Goal: Register for event/course

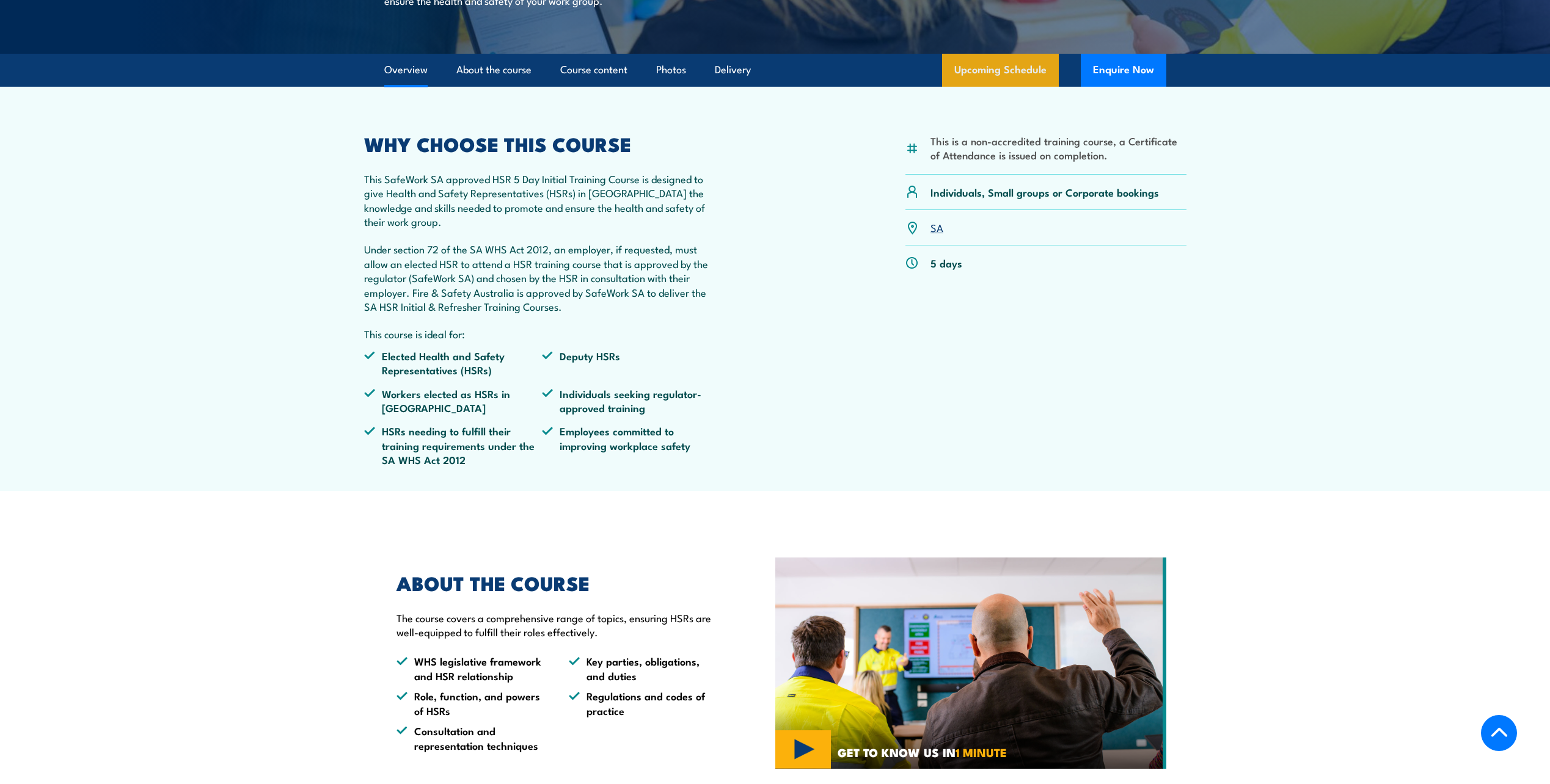
click at [998, 86] on link "Upcoming Schedule" at bounding box center [1001, 69] width 117 height 33
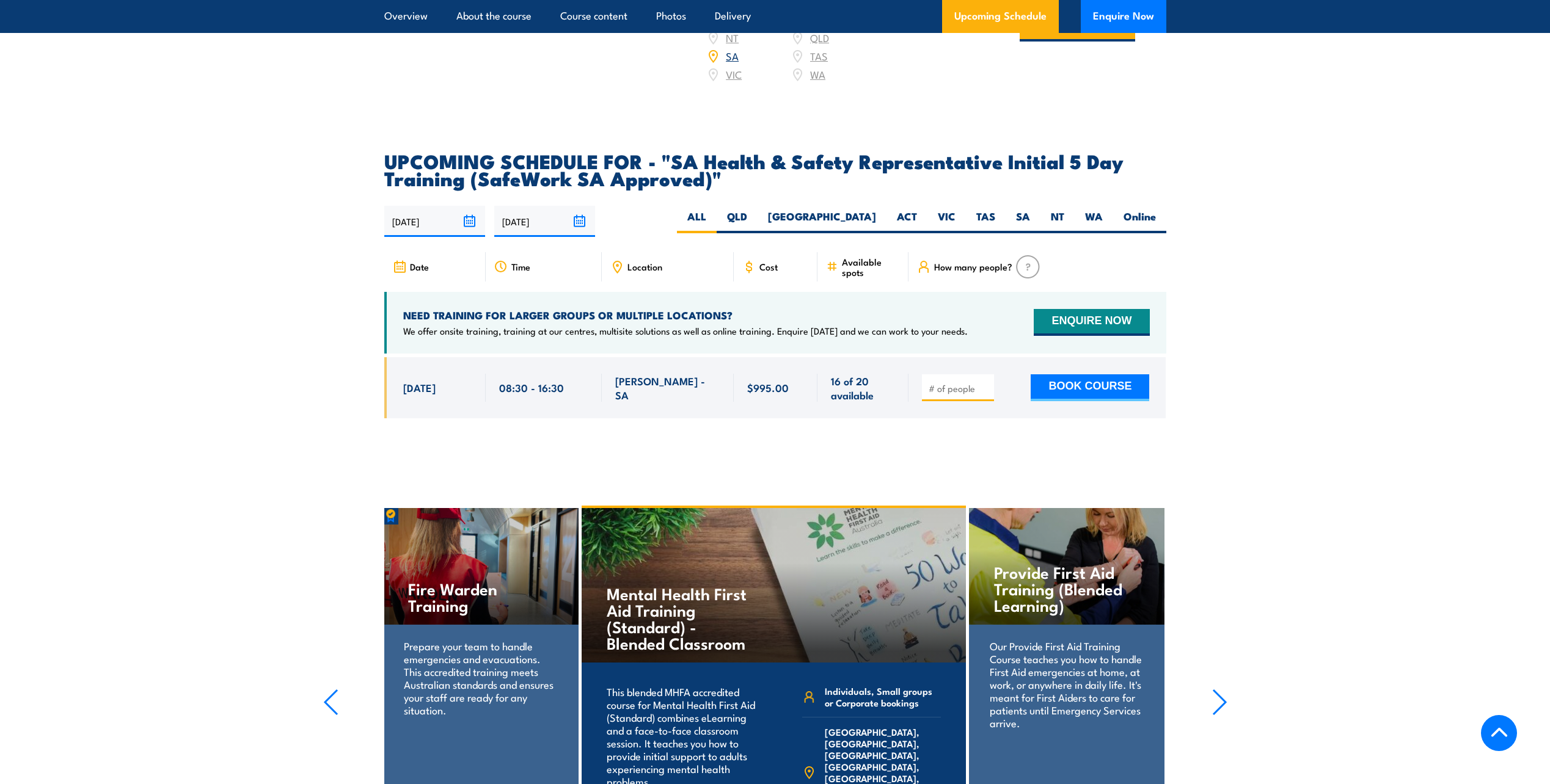
scroll to position [1909, 0]
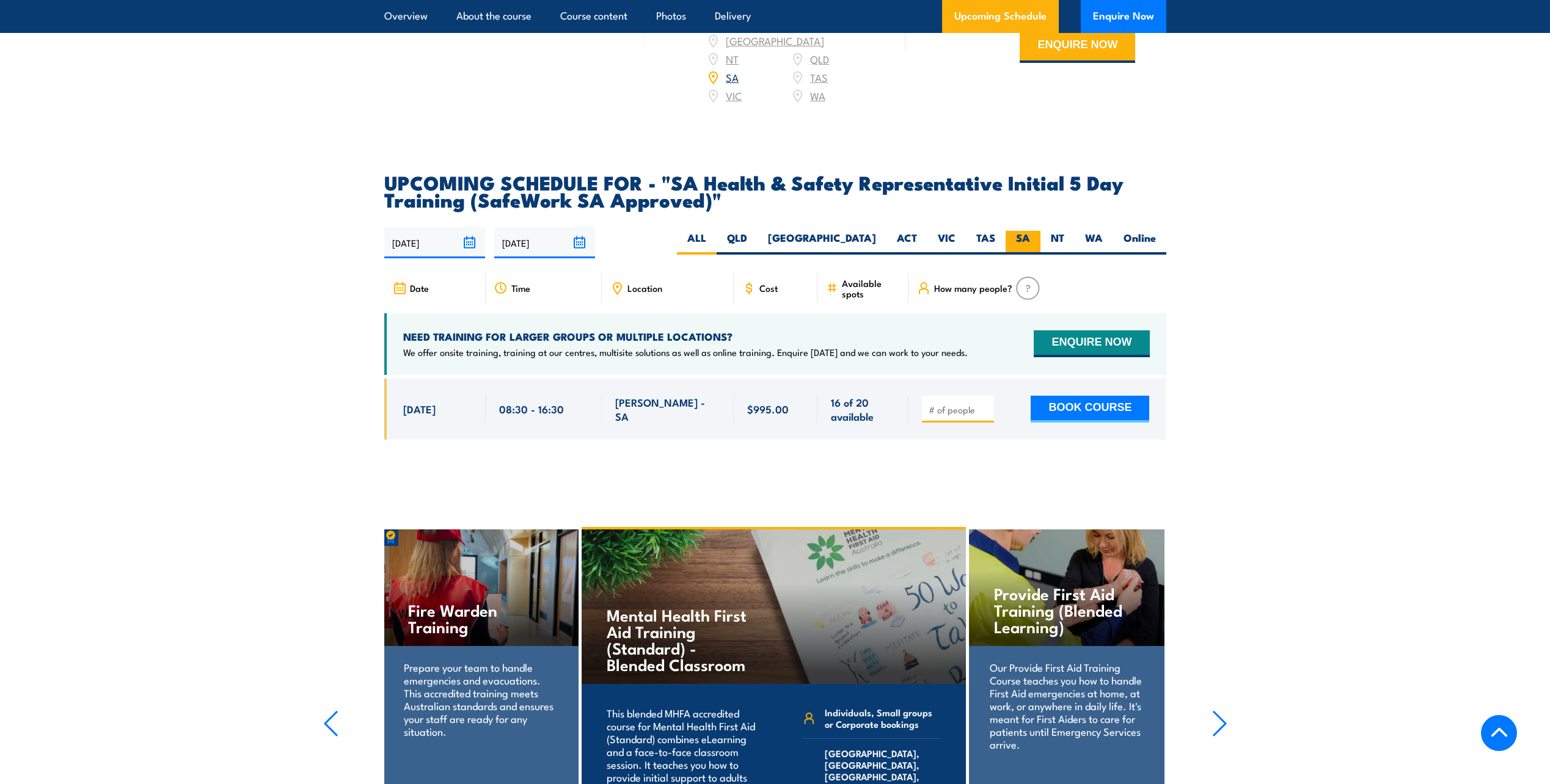
click at [1024, 250] on label "SA" at bounding box center [1023, 243] width 35 height 24
click at [1031, 239] on input "SA" at bounding box center [1035, 235] width 8 height 8
radio input "true"
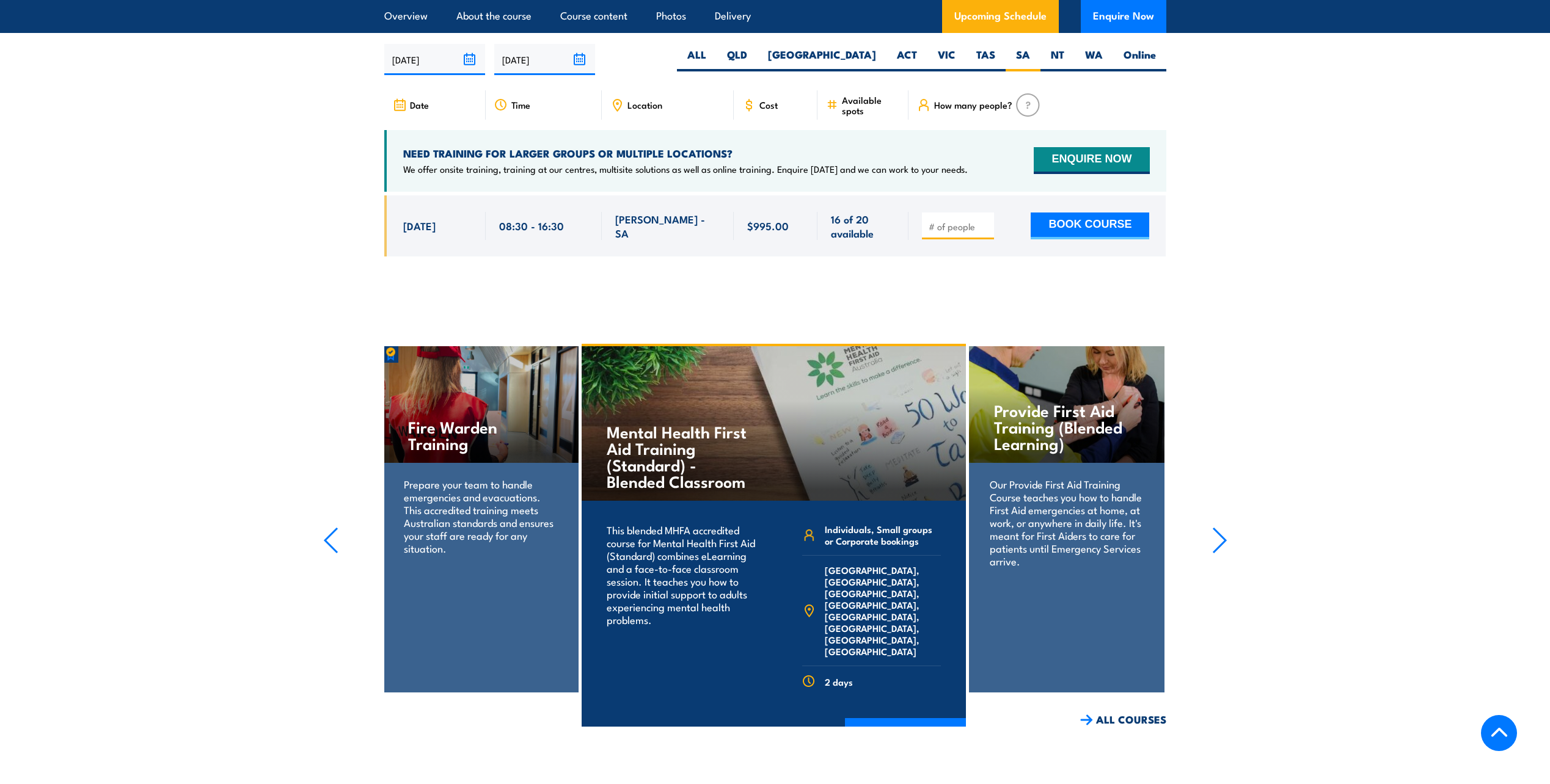
click at [959, 229] on span at bounding box center [958, 225] width 64 height 14
click at [944, 239] on div at bounding box center [958, 225] width 72 height 27
drag, startPoint x: 959, startPoint y: 237, endPoint x: 1065, endPoint y: 223, distance: 106.9
click at [959, 232] on input "number" at bounding box center [959, 226] width 62 height 12
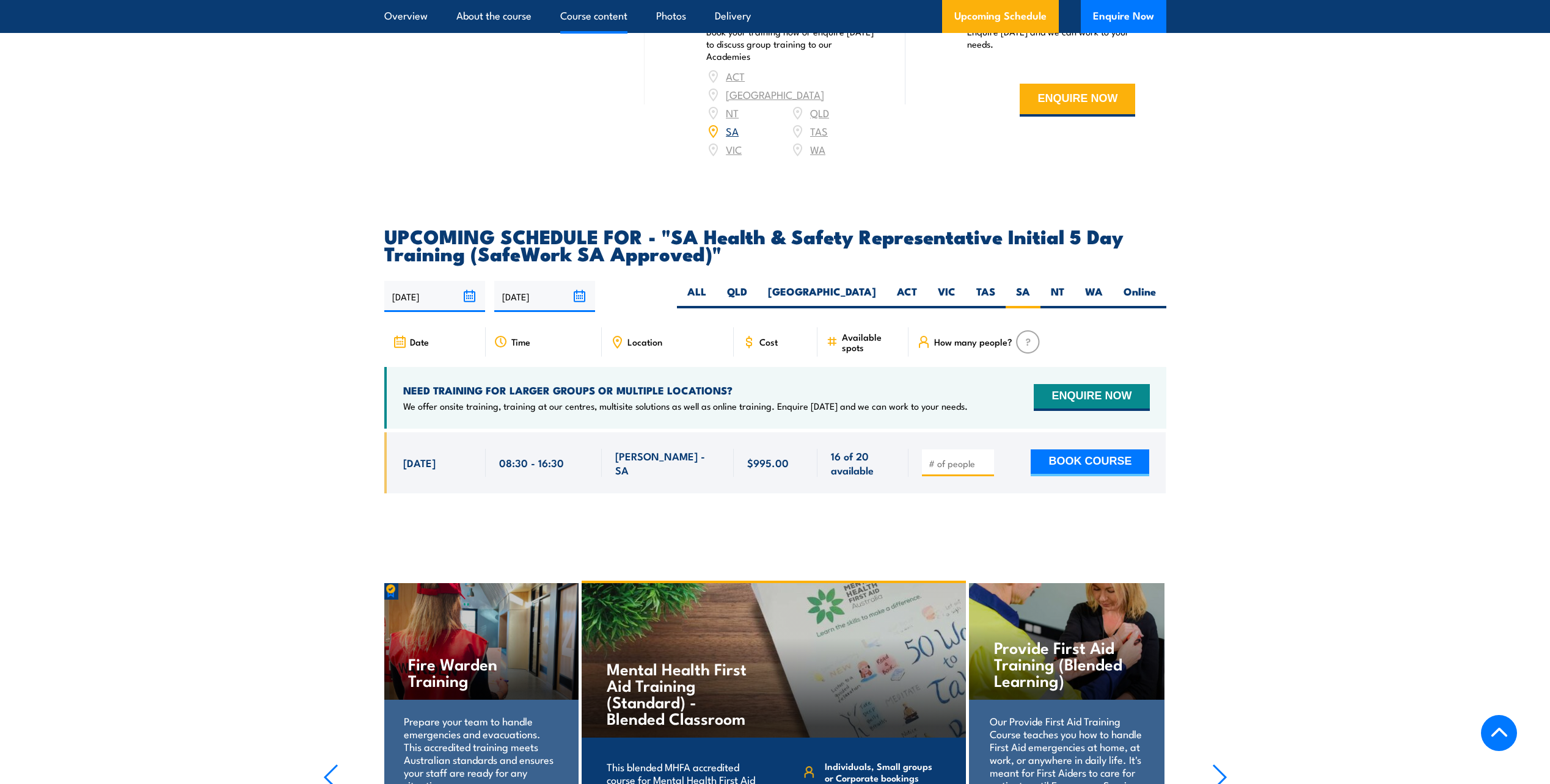
scroll to position [1665, 0]
